Goal: Check status: Check status

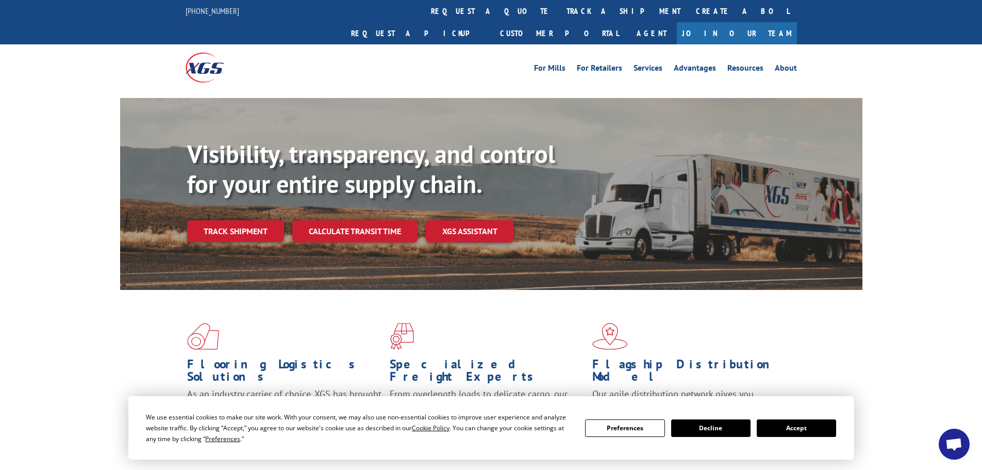
click at [810, 431] on button "Accept" at bounding box center [796, 428] width 79 height 18
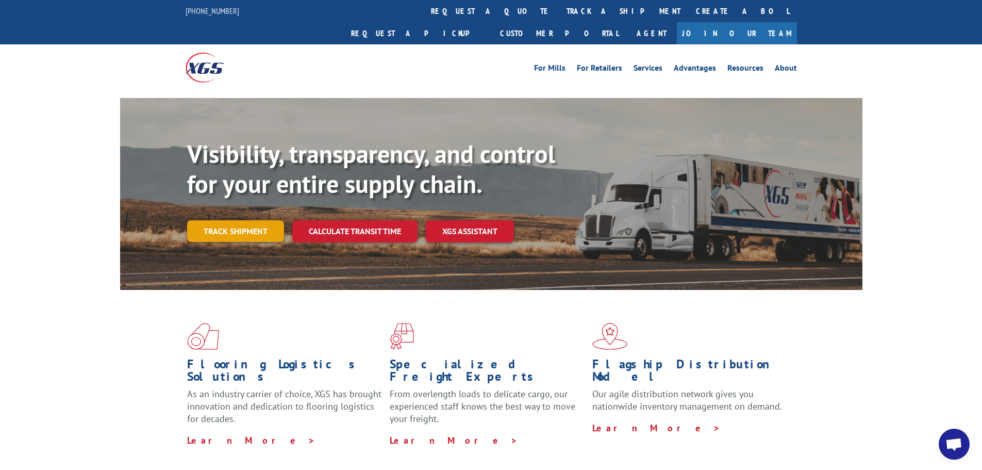
click at [239, 220] on link "Track shipment" at bounding box center [235, 231] width 97 height 22
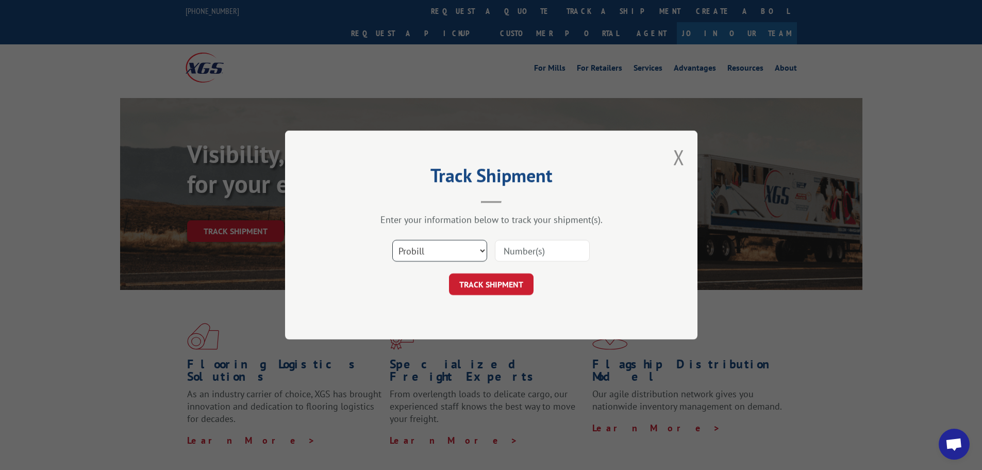
click at [415, 254] on select "Select category... Probill BOL PO" at bounding box center [439, 251] width 95 height 22
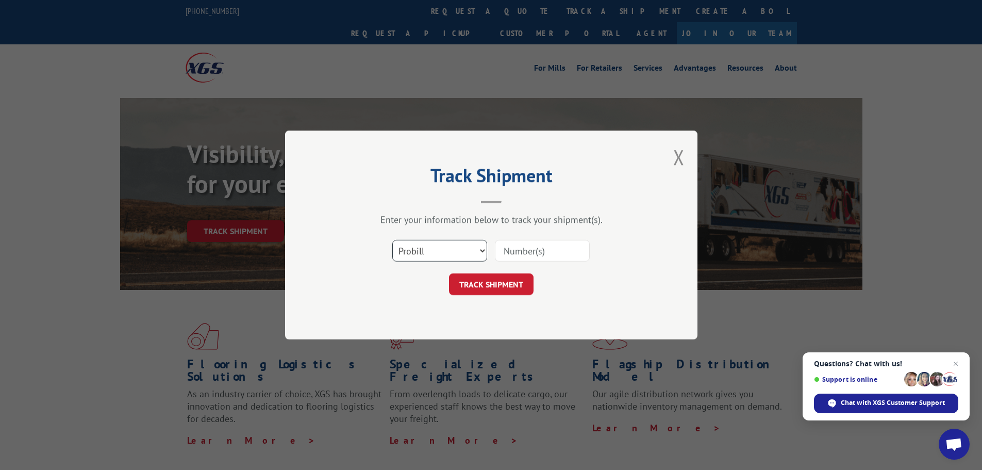
select select "bol"
click at [392, 240] on select "Select category... Probill BOL PO" at bounding box center [439, 251] width 95 height 22
click at [524, 250] on input at bounding box center [542, 251] width 95 height 22
paste input "7028528"
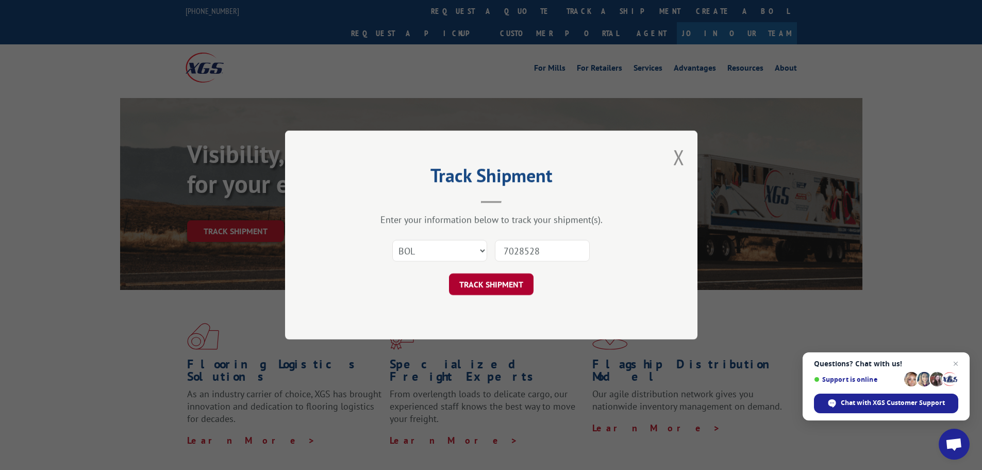
type input "7028528"
click at [480, 285] on button "TRACK SHIPMENT" at bounding box center [491, 284] width 85 height 22
